Goal: Transaction & Acquisition: Purchase product/service

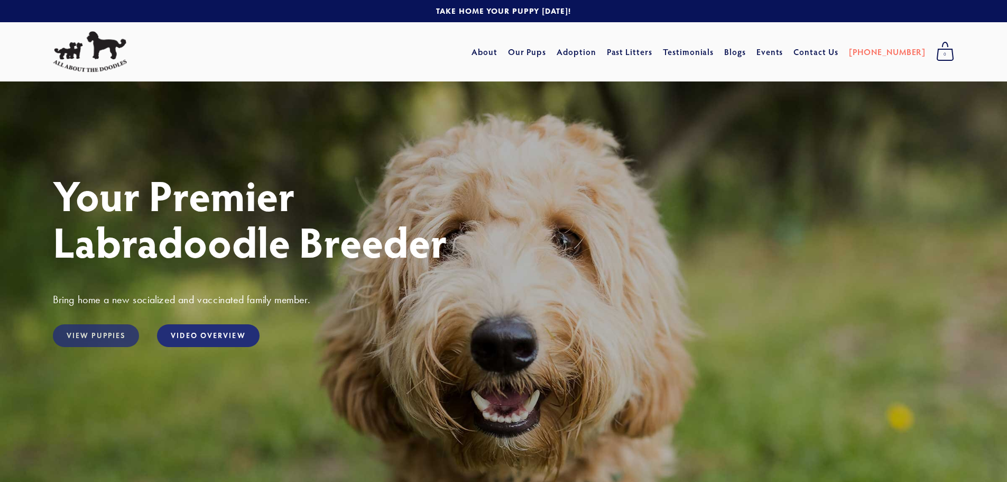
click at [116, 337] on link "View Puppies" at bounding box center [96, 335] width 86 height 23
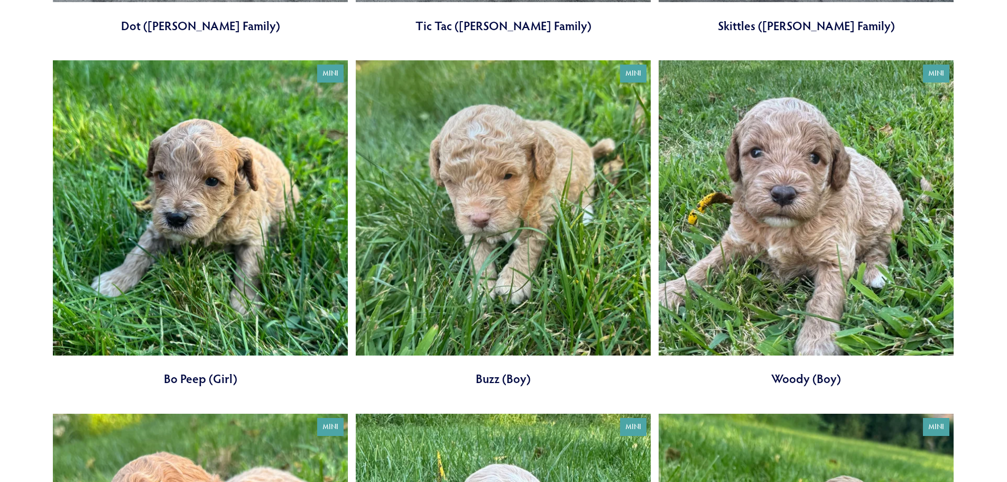
scroll to position [2114, 0]
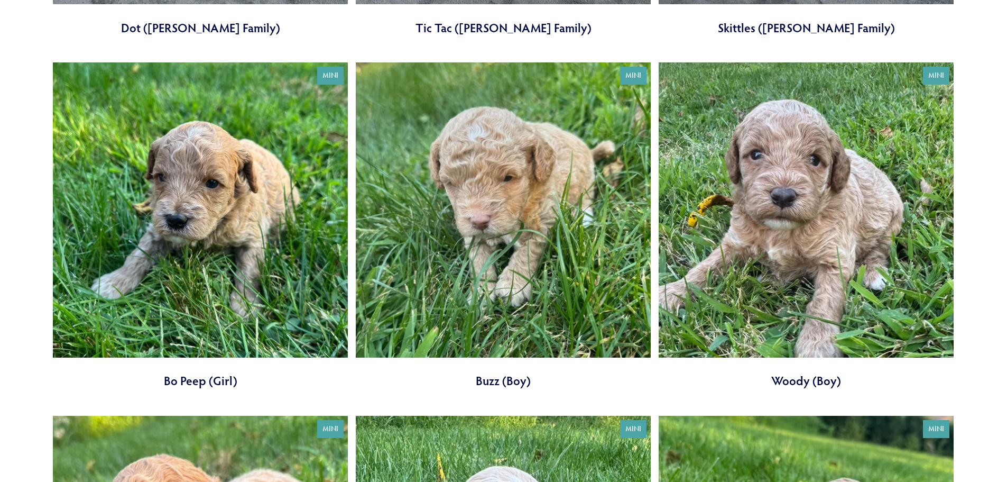
click at [167, 235] on link at bounding box center [200, 225] width 295 height 327
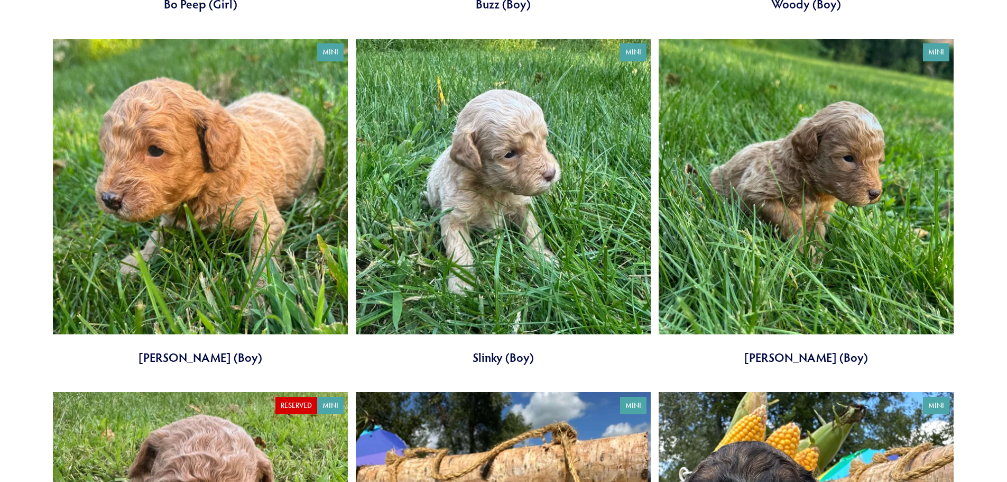
scroll to position [2484, 0]
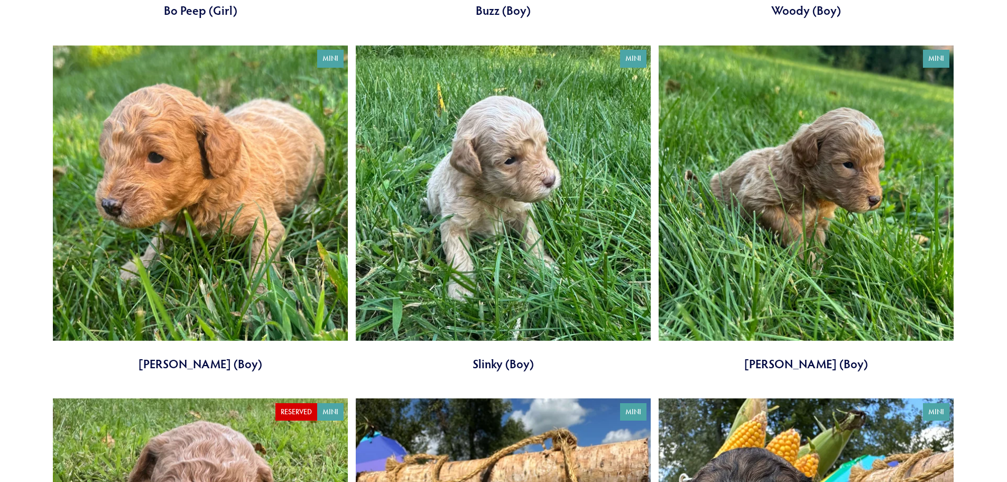
click at [304, 232] on link at bounding box center [200, 208] width 295 height 327
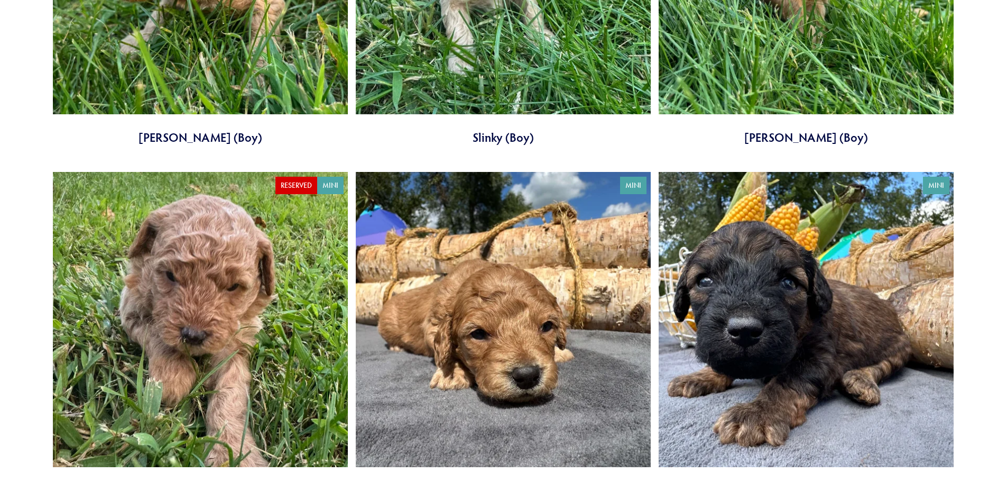
scroll to position [2749, 0]
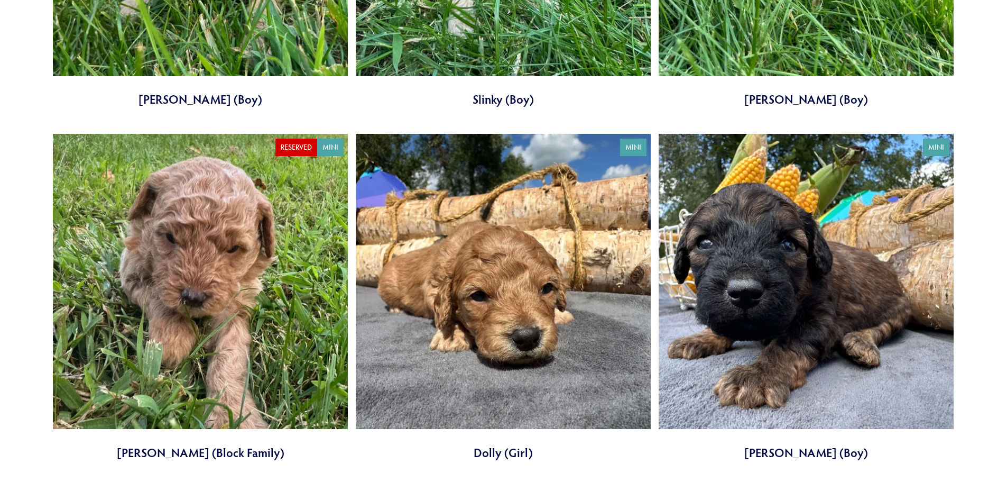
click at [466, 289] on link at bounding box center [503, 297] width 295 height 327
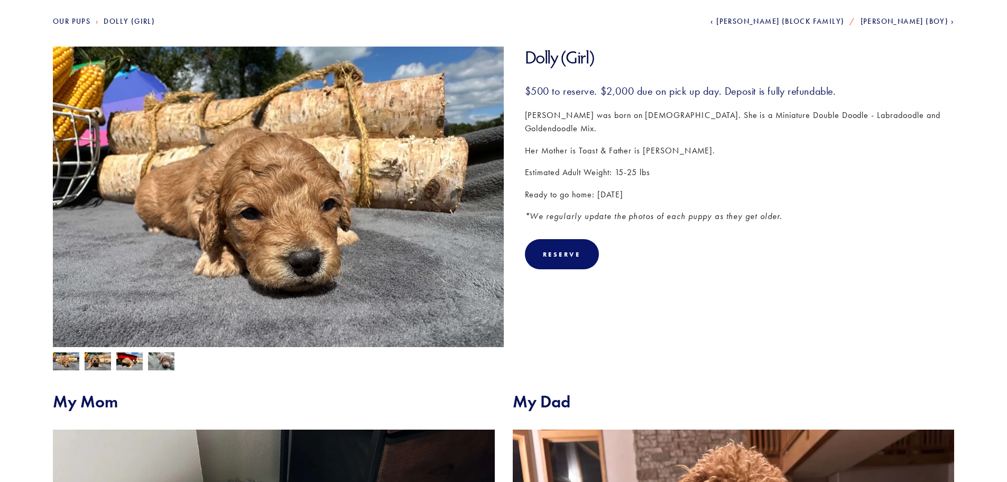
scroll to position [106, 0]
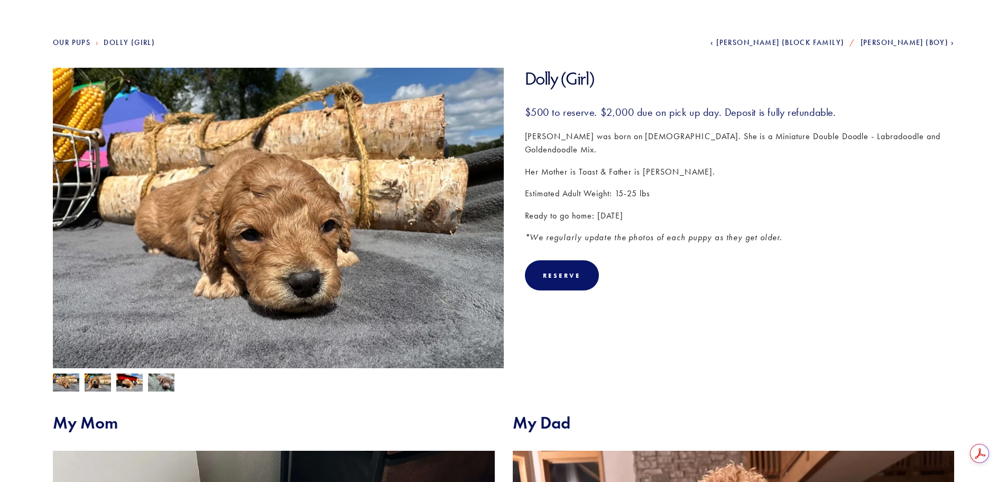
click at [95, 381] on img at bounding box center [98, 383] width 26 height 20
